Goal: Transaction & Acquisition: Purchase product/service

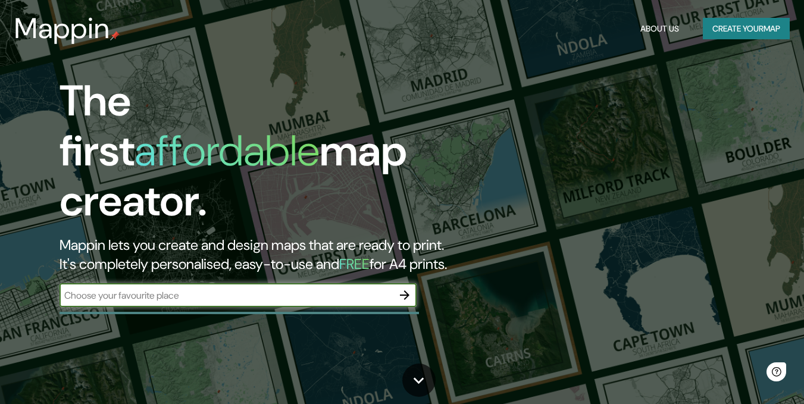
click at [190, 289] on input "text" at bounding box center [226, 296] width 333 height 14
type input "H8XM+X8W Atrato, Chocó"
click at [406, 288] on icon "button" at bounding box center [405, 295] width 14 height 14
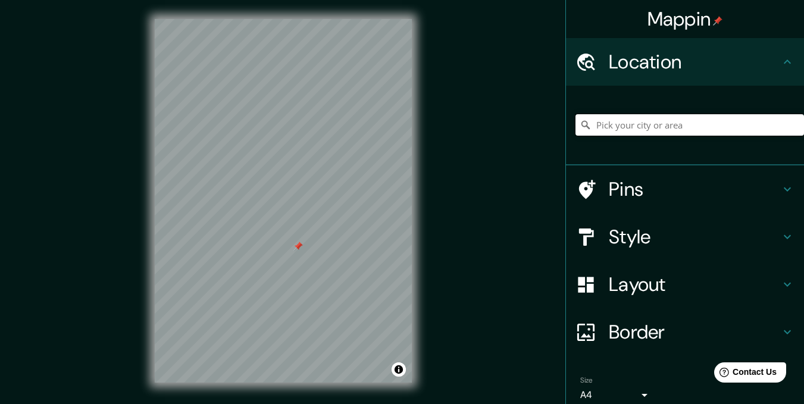
click at [664, 120] on input "Pick your city or area" at bounding box center [689, 124] width 229 height 21
paste input "[GEOGRAPHIC_DATA]"
click at [663, 120] on input "Noord, [GEOGRAPHIC_DATA], [GEOGRAPHIC_DATA], [GEOGRAPHIC_DATA]" at bounding box center [689, 124] width 229 height 21
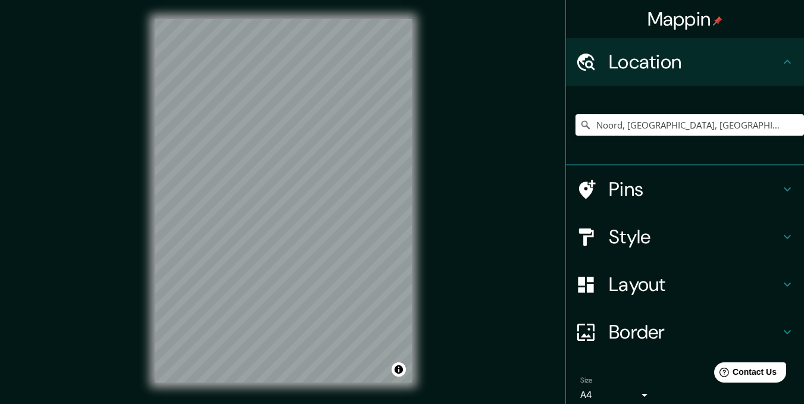
click at [663, 120] on input "Noord, [GEOGRAPHIC_DATA], [GEOGRAPHIC_DATA], [GEOGRAPHIC_DATA]" at bounding box center [689, 124] width 229 height 21
paste input "[GEOGRAPHIC_DATA]"
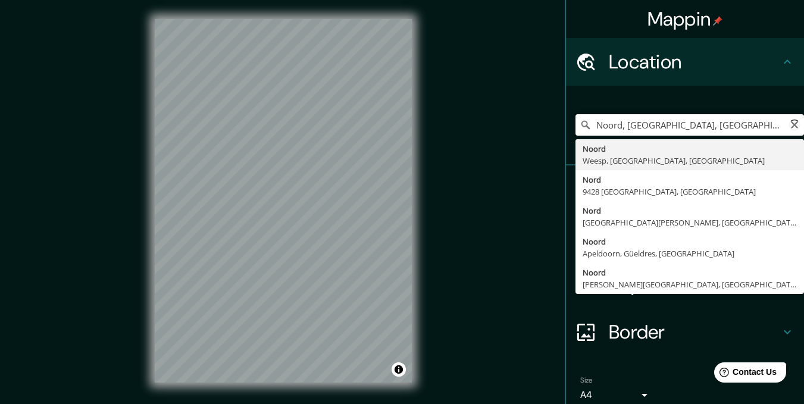
scroll to position [0, 133]
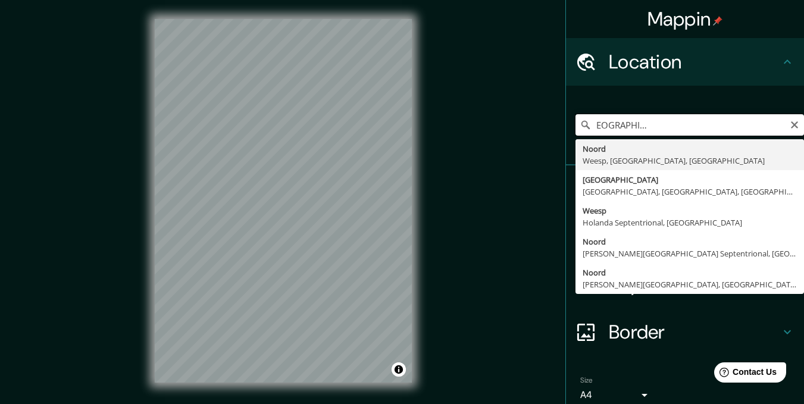
click at [663, 120] on input "Noord, [GEOGRAPHIC_DATA], [GEOGRAPHIC_DATA], [GEOGRAPHIC_DATA]°36'00.0"N 76°40'…" at bounding box center [689, 124] width 229 height 21
paste input "Pick your city or area"
type input "[GEOGRAPHIC_DATA]"
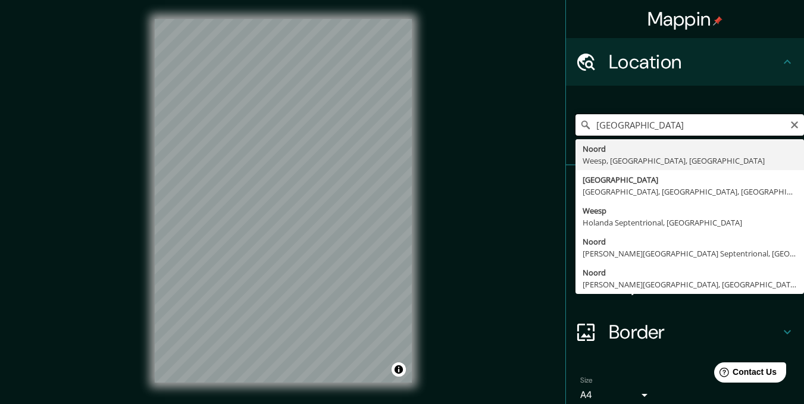
scroll to position [0, 0]
